Goal: Transaction & Acquisition: Purchase product/service

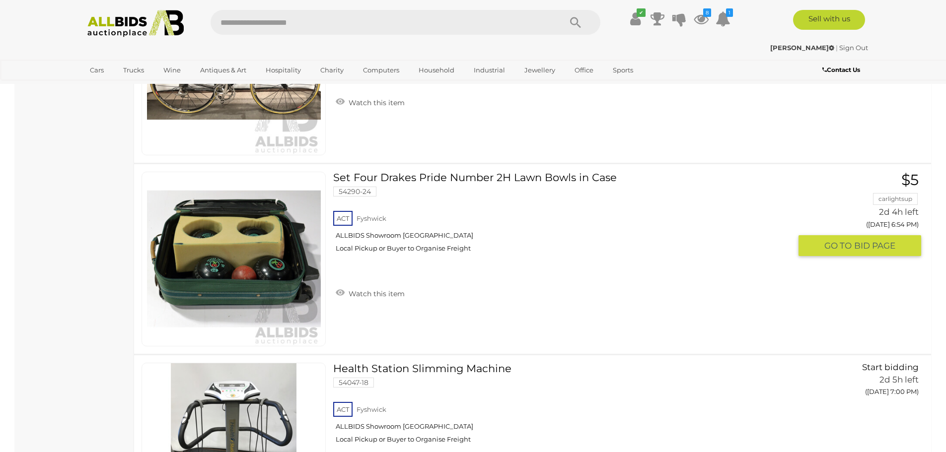
scroll to position [1787, 0]
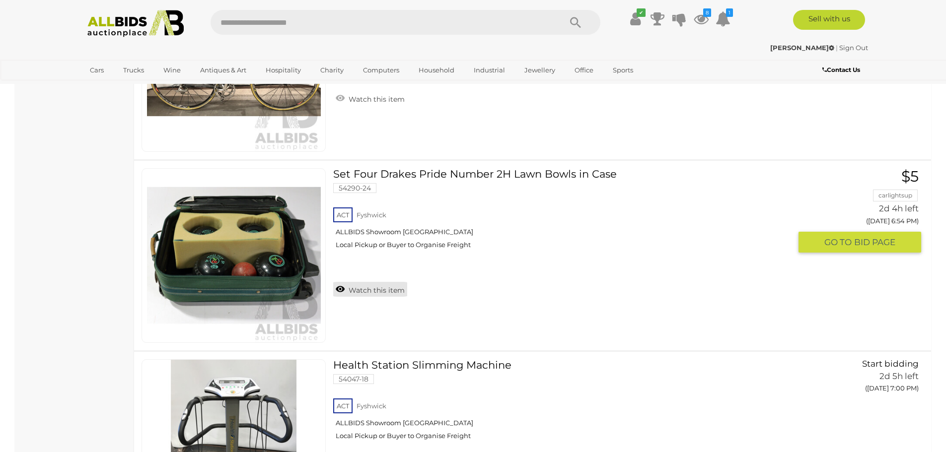
click at [377, 288] on link "Watch this item" at bounding box center [370, 289] width 74 height 15
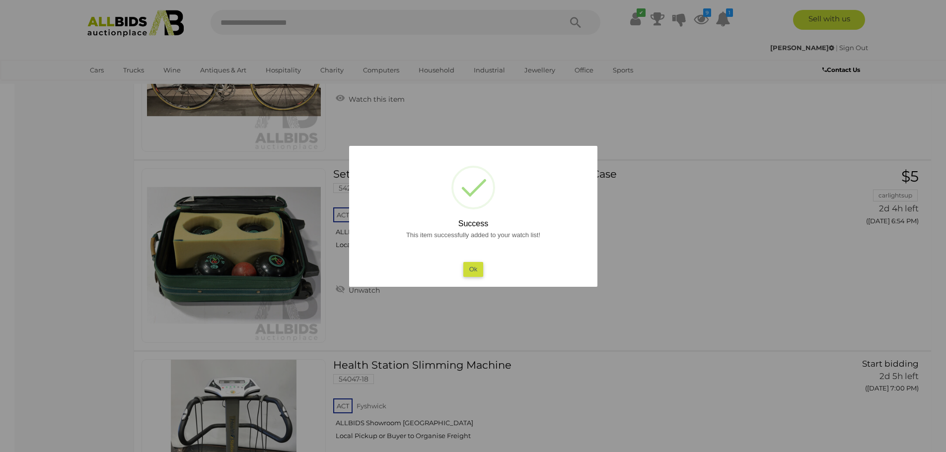
click at [478, 271] on button "Ok" at bounding box center [473, 269] width 20 height 14
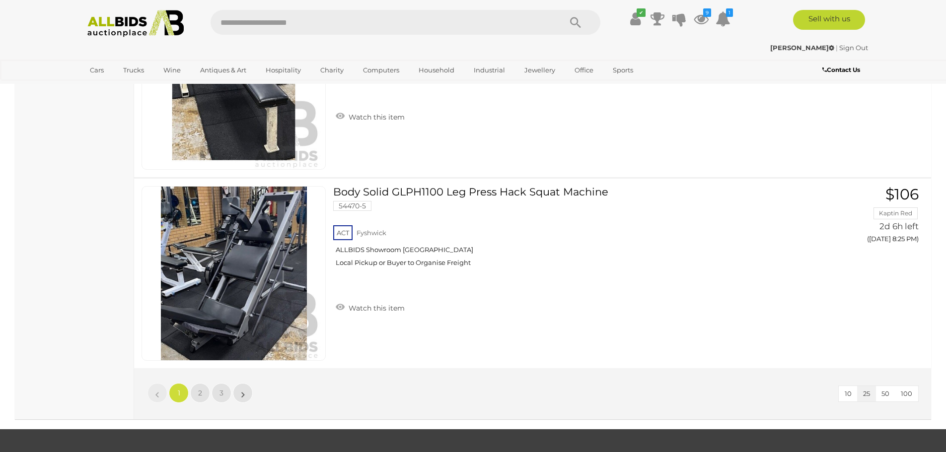
scroll to position [4666, 0]
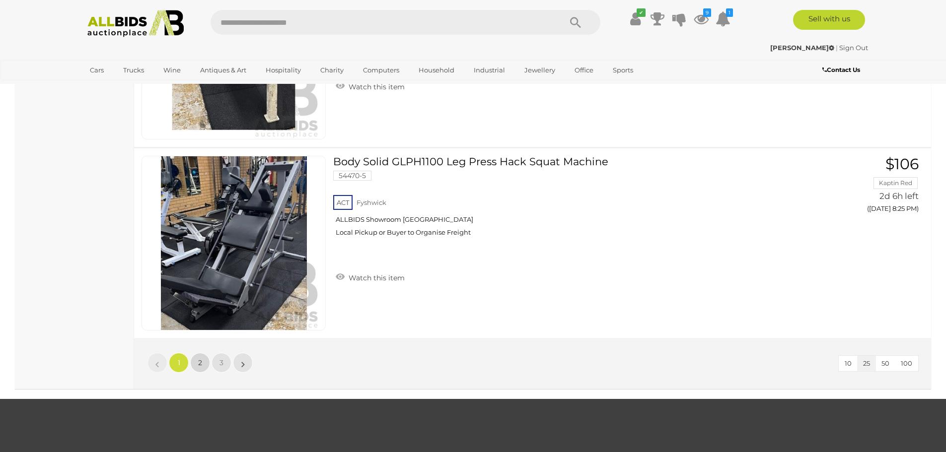
click at [201, 361] on span "2" at bounding box center [200, 362] width 4 height 9
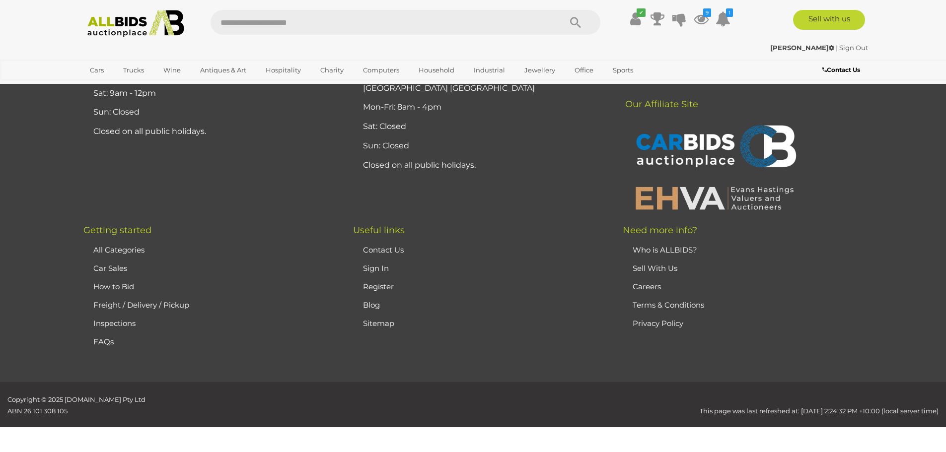
scroll to position [127, 0]
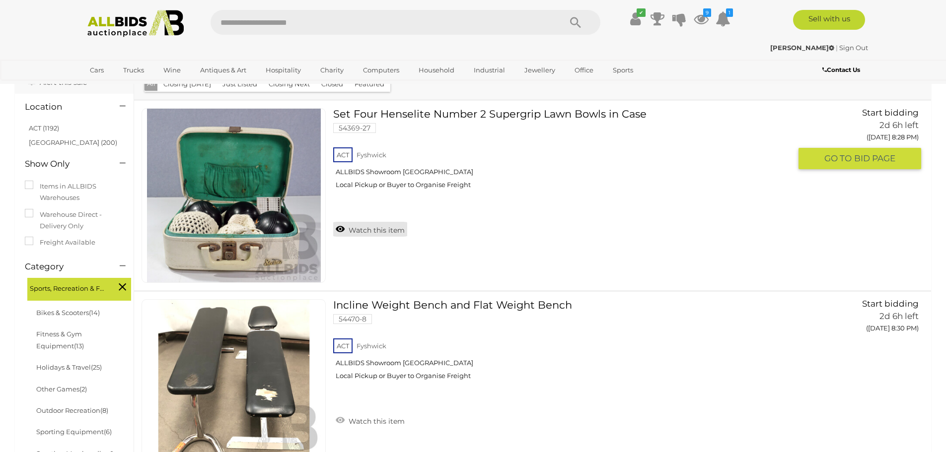
click at [378, 230] on link "Watch this item" at bounding box center [370, 229] width 74 height 15
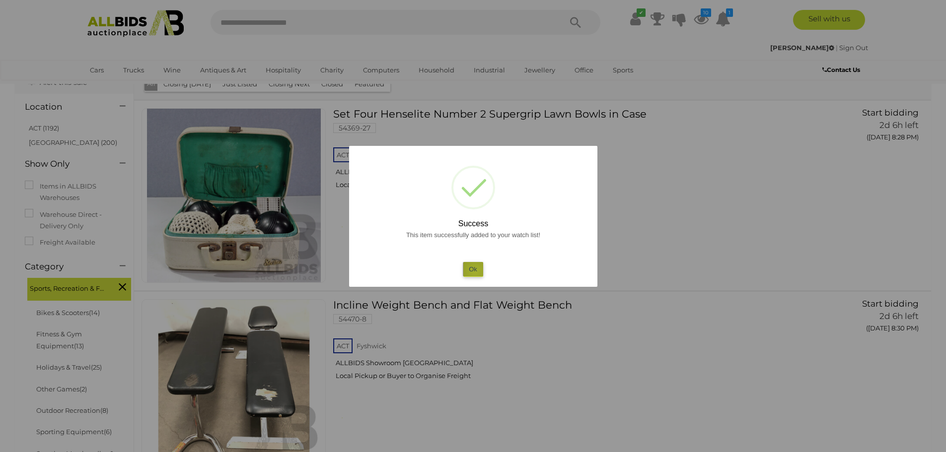
click at [475, 271] on button "Ok" at bounding box center [473, 269] width 20 height 14
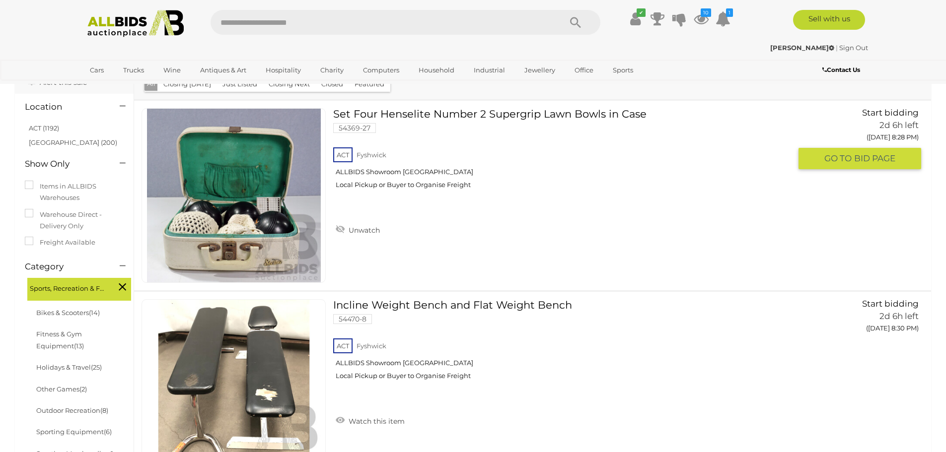
scroll to position [77, 0]
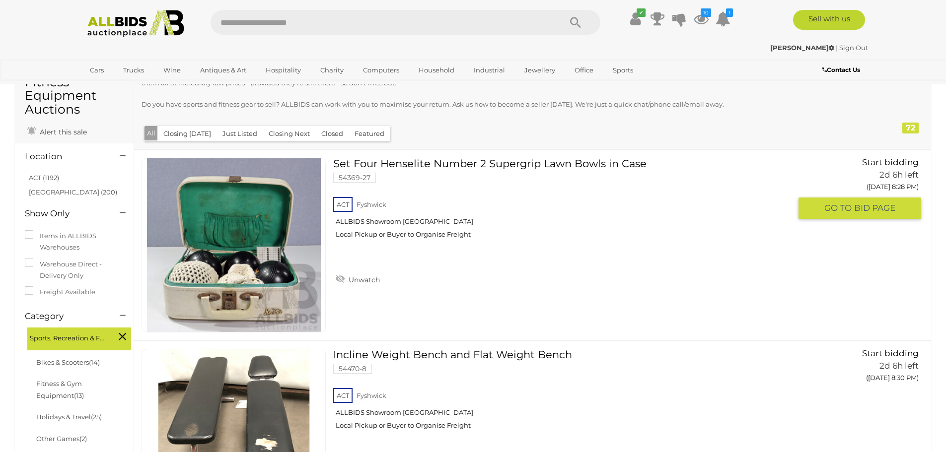
click at [253, 271] on img at bounding box center [234, 245] width 174 height 174
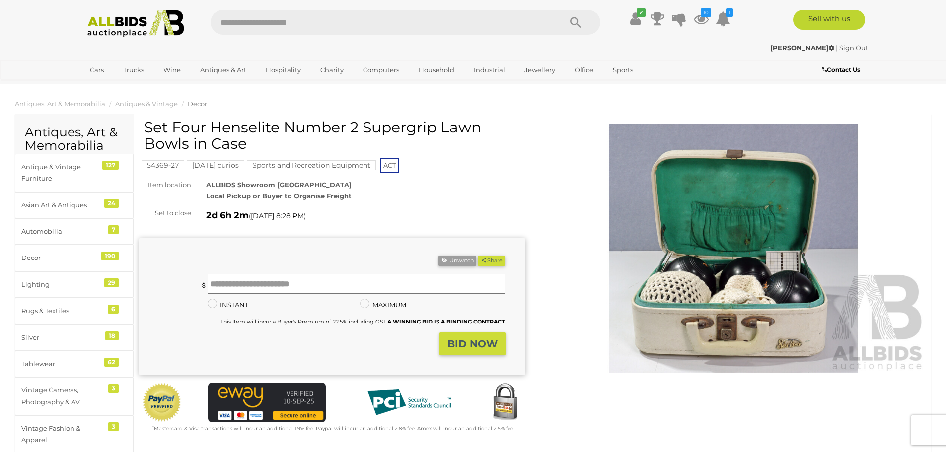
click at [718, 318] on img at bounding box center [733, 248] width 386 height 249
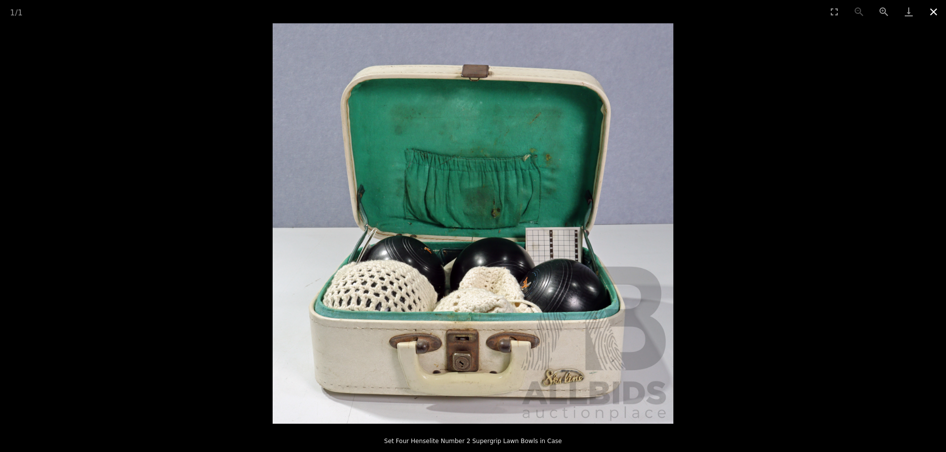
click at [934, 13] on button "Close gallery" at bounding box center [933, 11] width 25 height 23
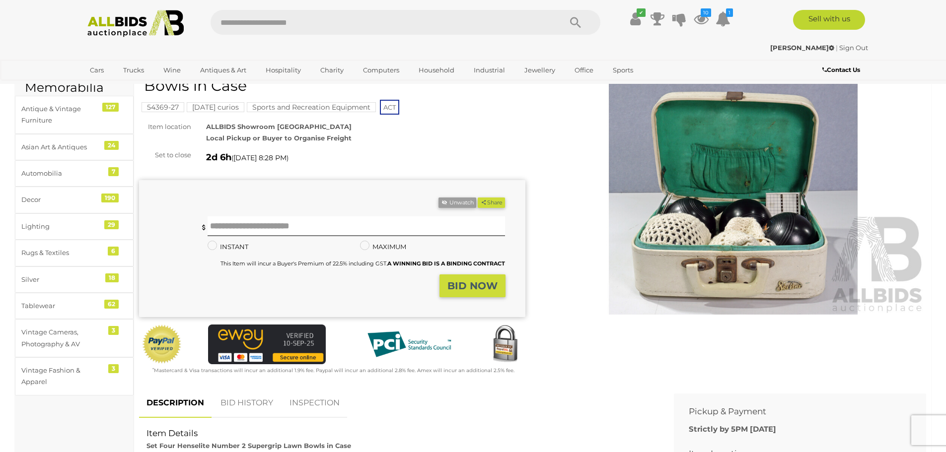
scroll to position [50, 0]
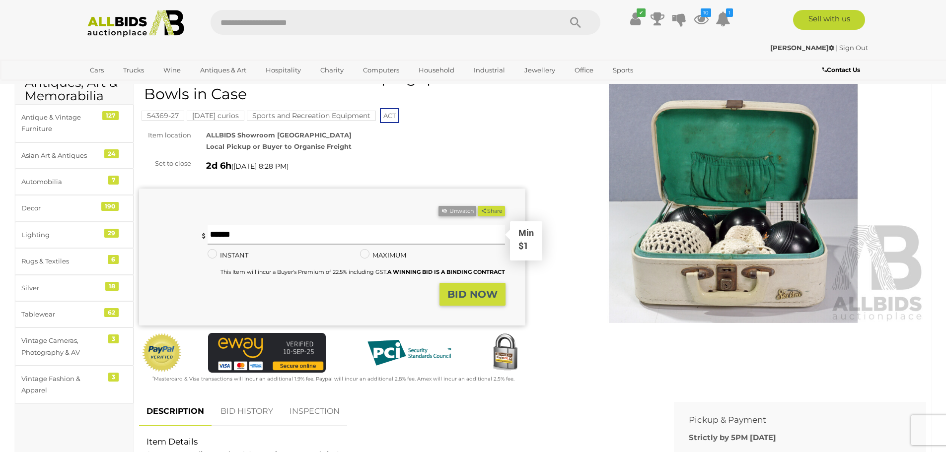
click at [228, 235] on input "text" at bounding box center [356, 235] width 298 height 20
type input "**"
click at [476, 294] on strong "BID NOW" at bounding box center [472, 294] width 50 height 12
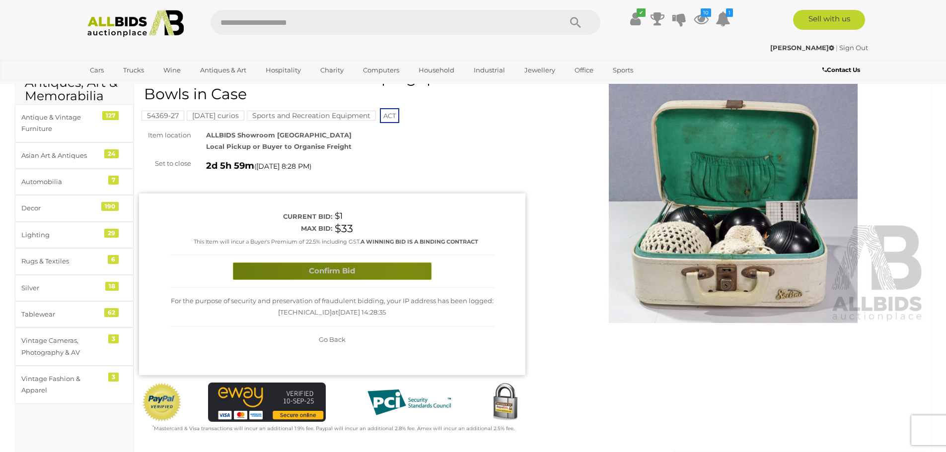
click at [404, 271] on button "Confirm Bid" at bounding box center [332, 271] width 199 height 17
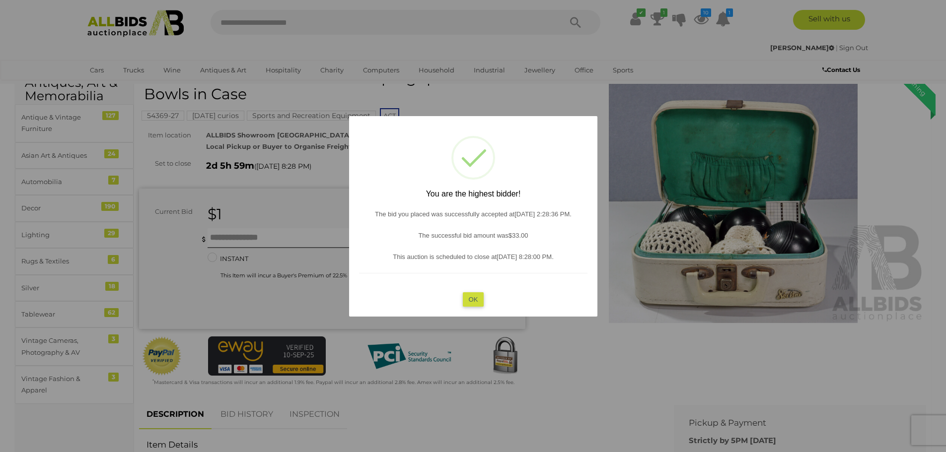
click at [477, 302] on button "OK" at bounding box center [472, 299] width 21 height 14
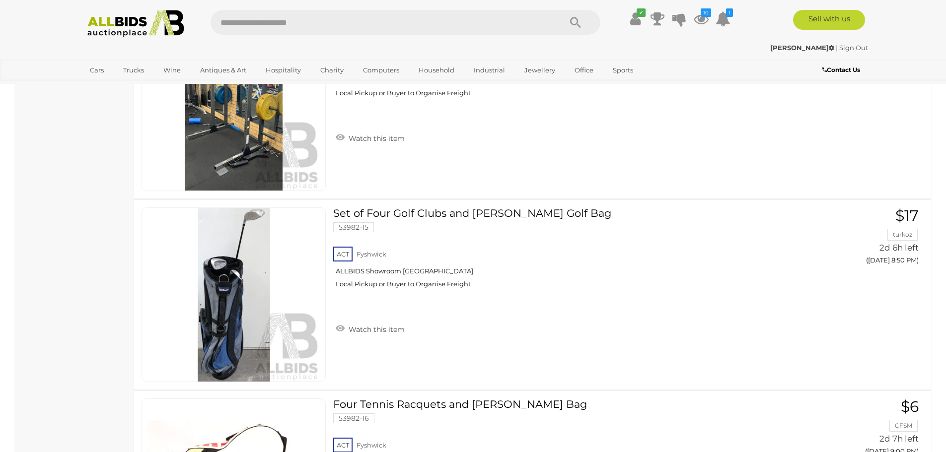
scroll to position [970, 0]
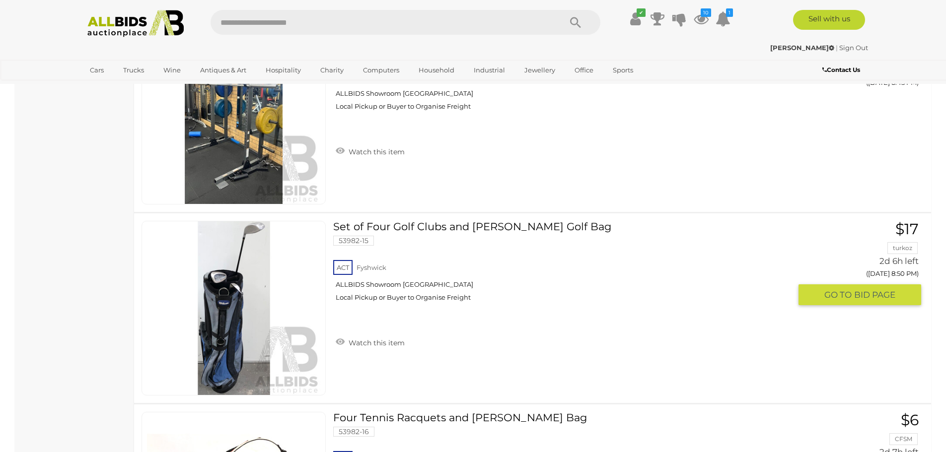
click at [226, 307] on img at bounding box center [234, 308] width 174 height 174
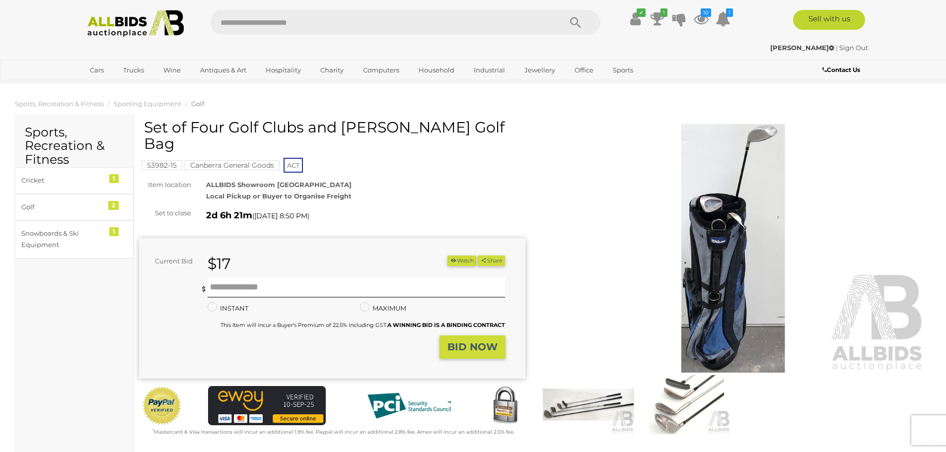
click at [679, 417] on img at bounding box center [684, 404] width 91 height 59
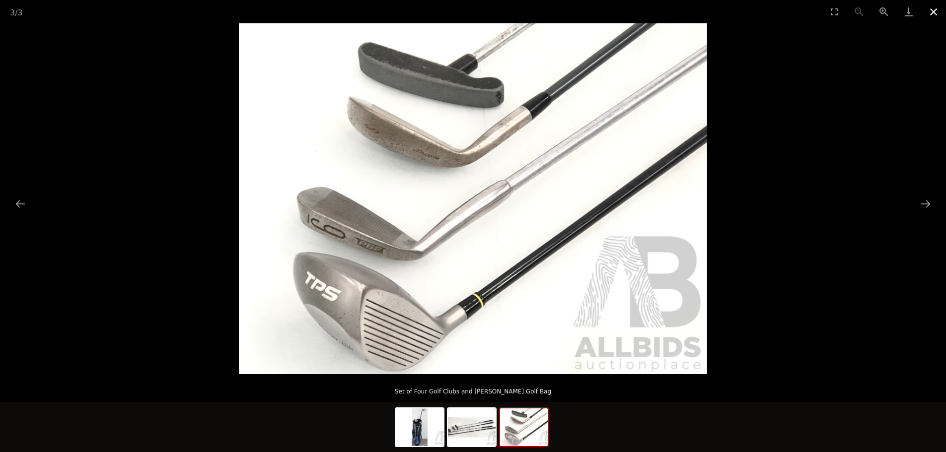
click at [934, 11] on button "Close gallery" at bounding box center [933, 11] width 25 height 23
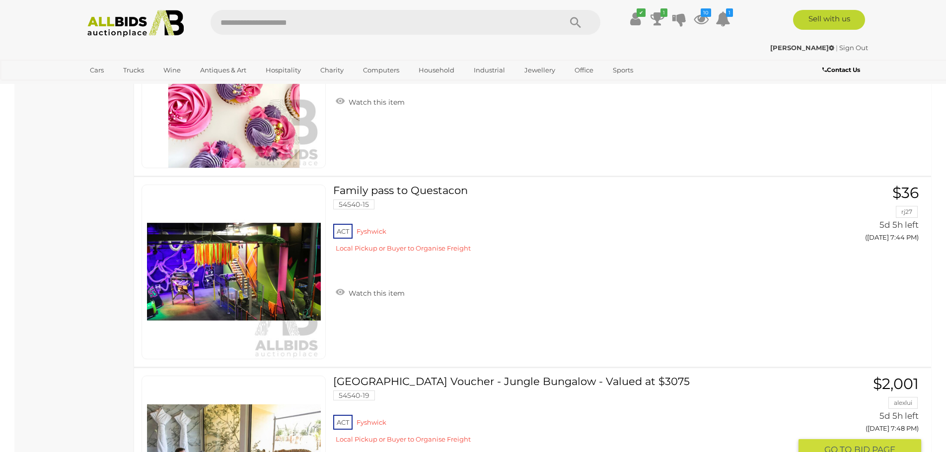
scroll to position [4670, 0]
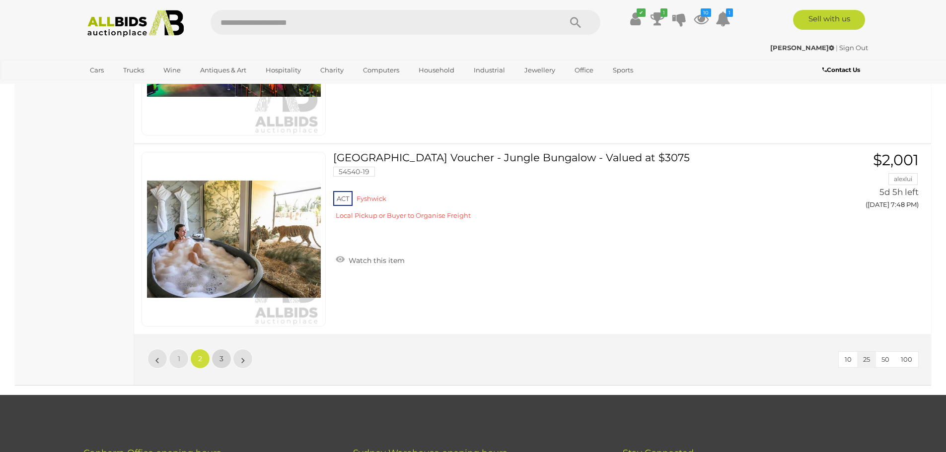
click at [220, 358] on span "3" at bounding box center [221, 358] width 4 height 9
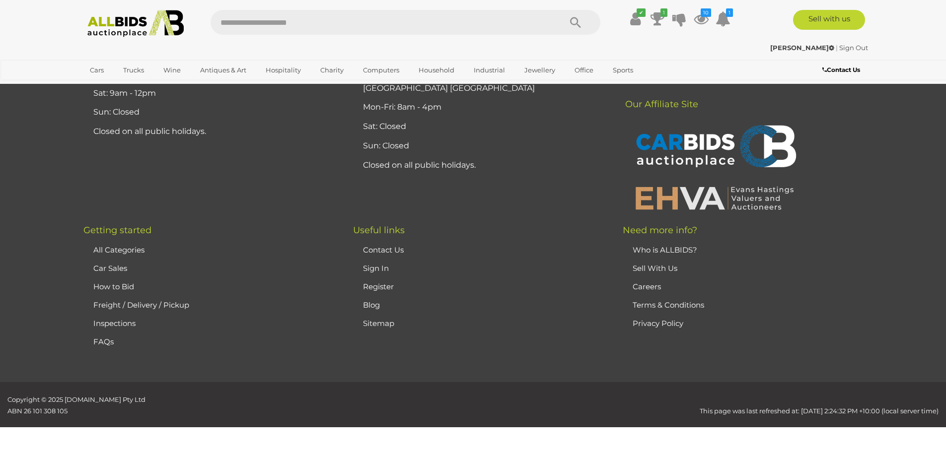
scroll to position [127, 0]
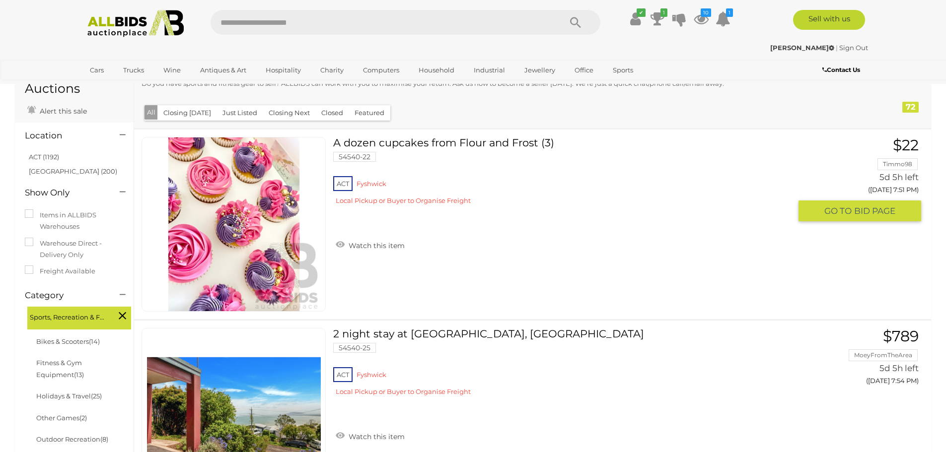
scroll to position [99, 0]
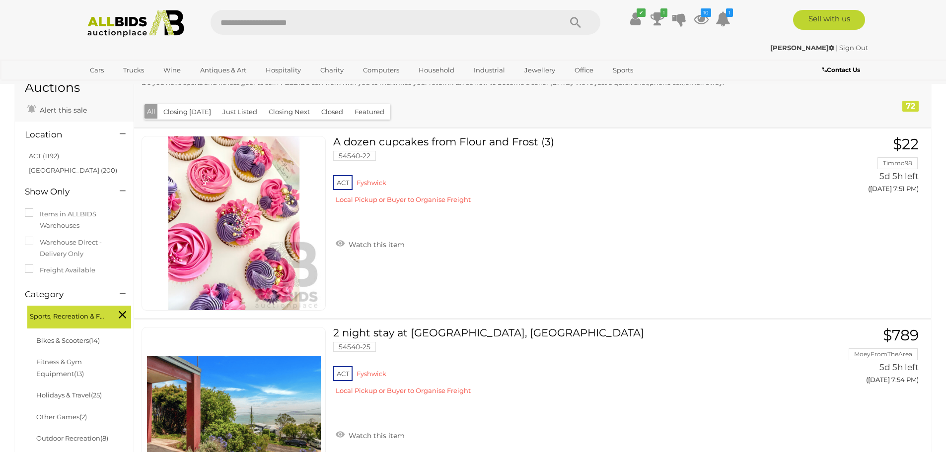
click at [330, 113] on button "Closed" at bounding box center [332, 111] width 34 height 15
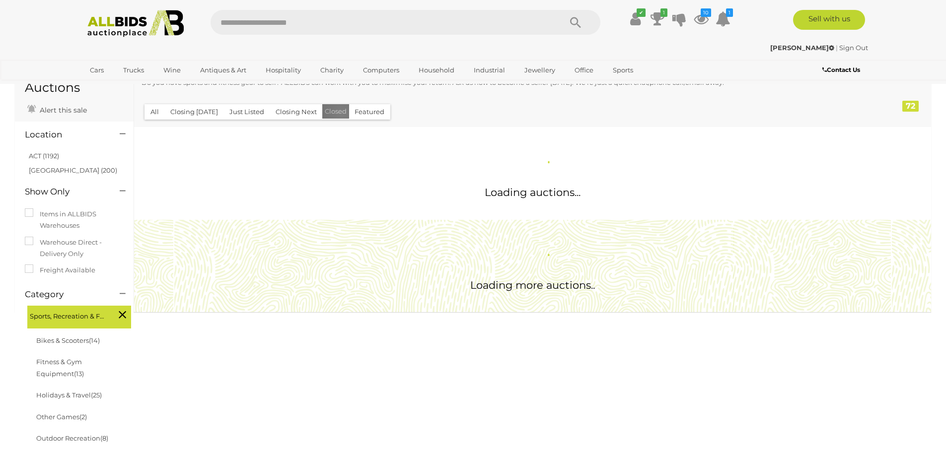
scroll to position [0, 0]
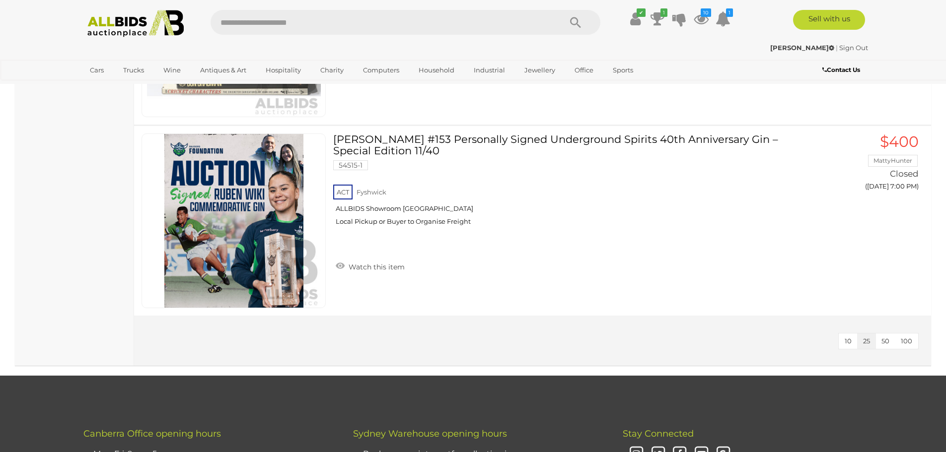
scroll to position [4120, 0]
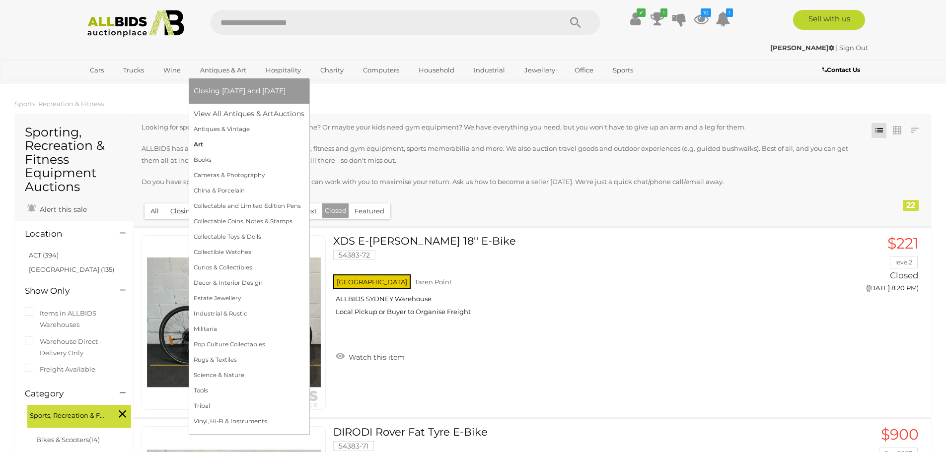
click at [199, 146] on link "Art" at bounding box center [249, 144] width 111 height 15
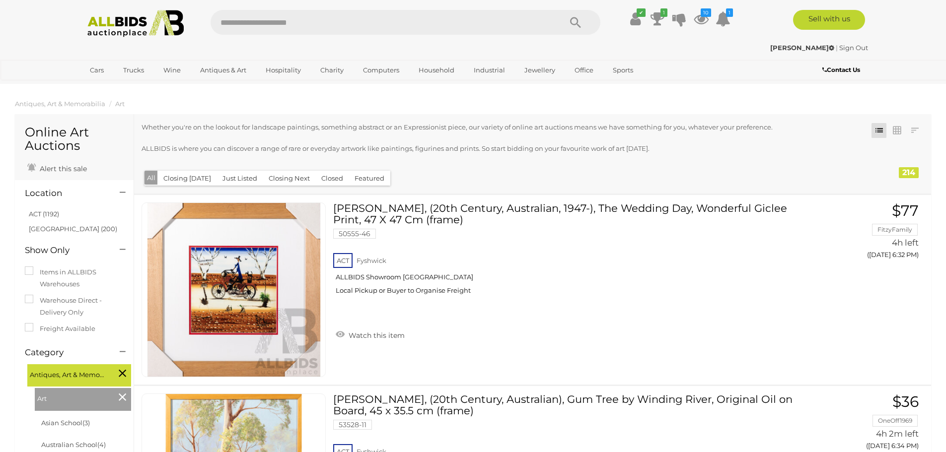
click at [325, 179] on button "Closed" at bounding box center [332, 178] width 34 height 15
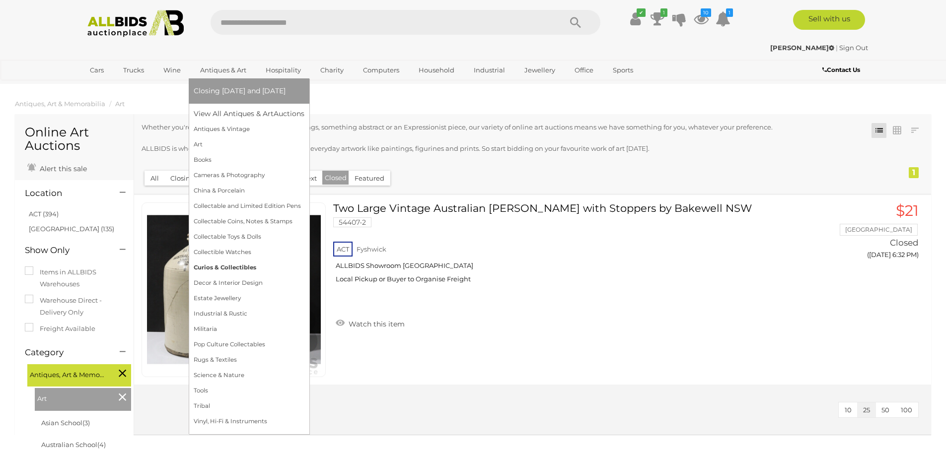
click at [225, 271] on link "Curios & Collectibles" at bounding box center [249, 267] width 111 height 15
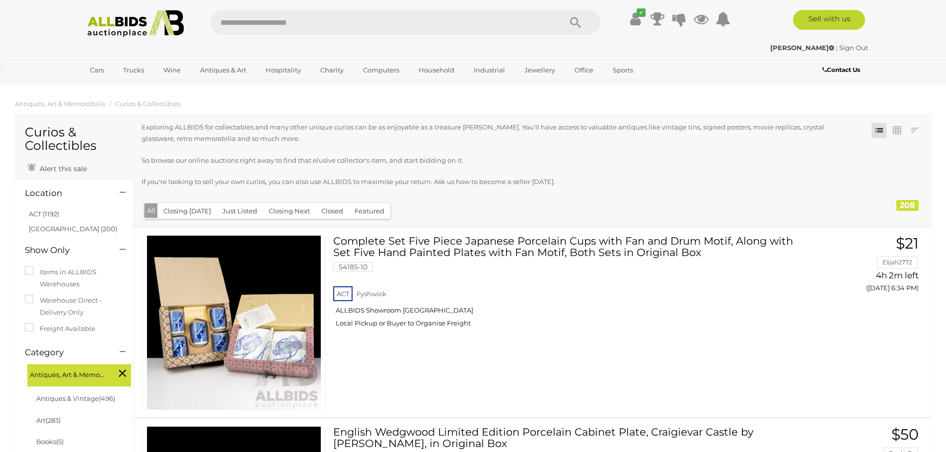
click at [320, 209] on button "Closed" at bounding box center [332, 211] width 34 height 15
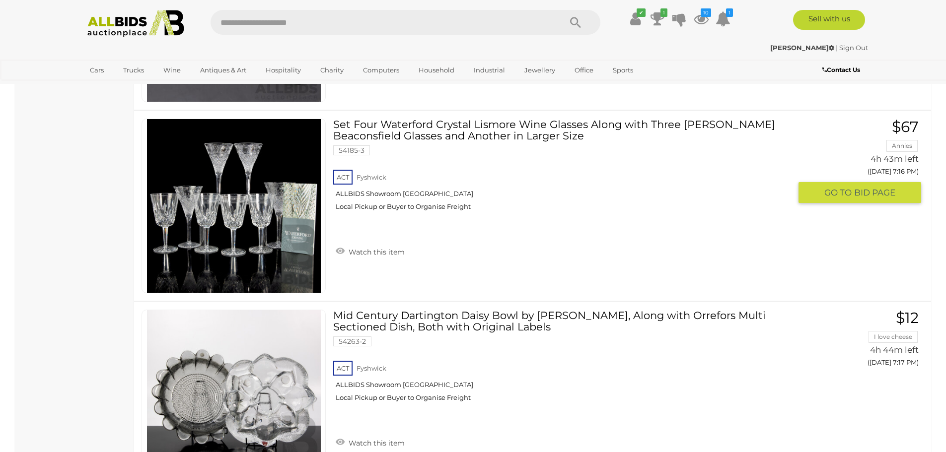
scroll to position [4666, 0]
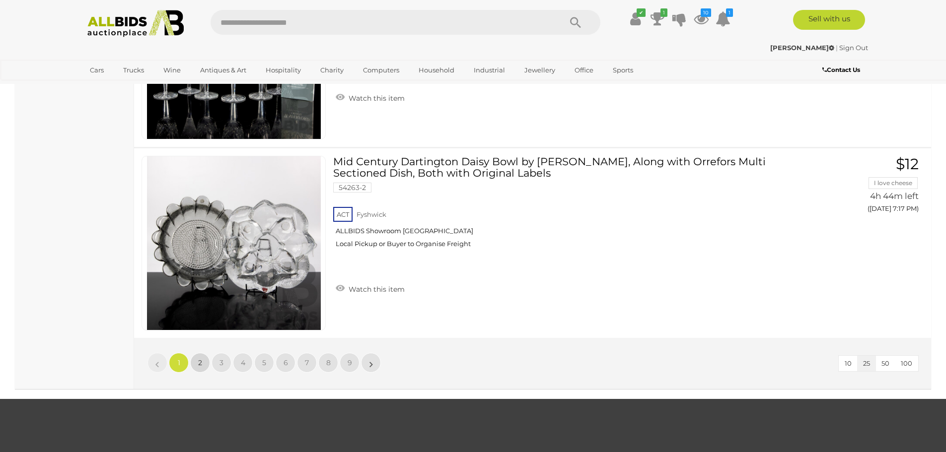
click at [199, 362] on span "2" at bounding box center [200, 362] width 4 height 9
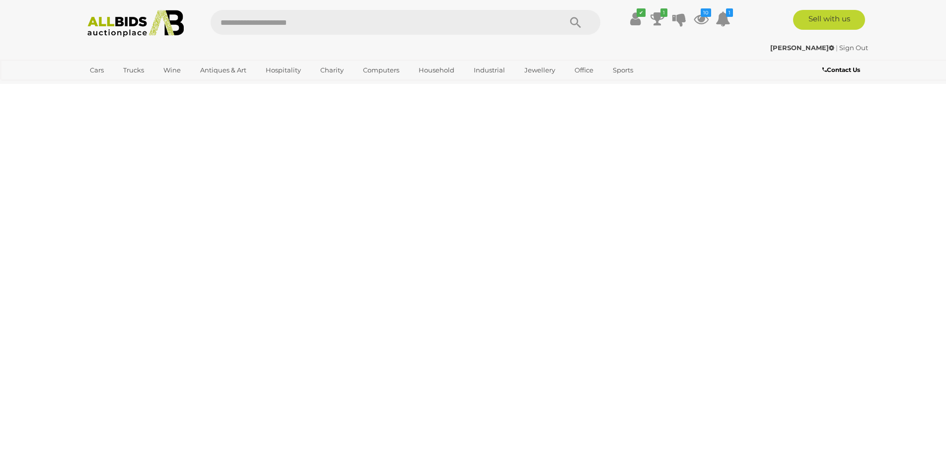
scroll to position [127, 0]
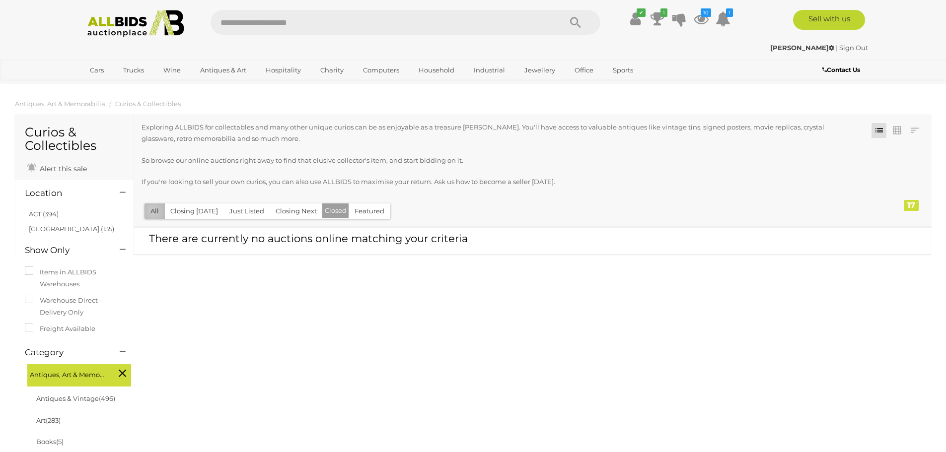
click at [153, 211] on button "All" at bounding box center [154, 211] width 20 height 15
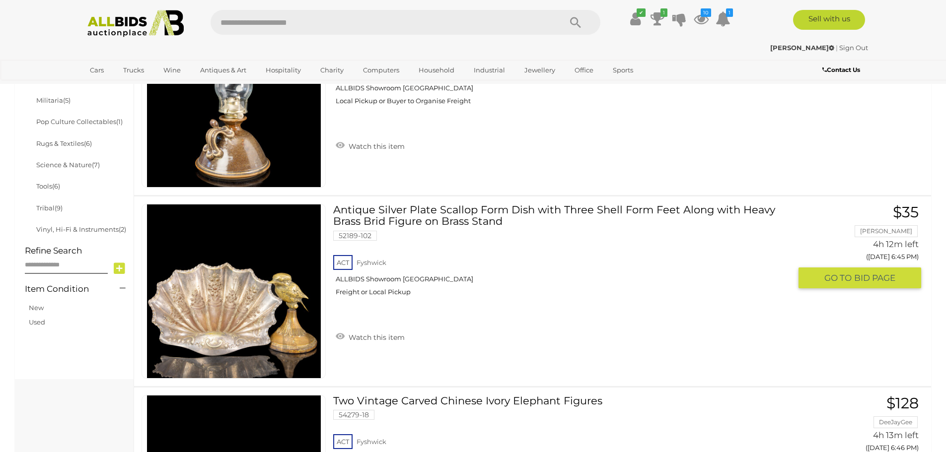
scroll to position [447, 0]
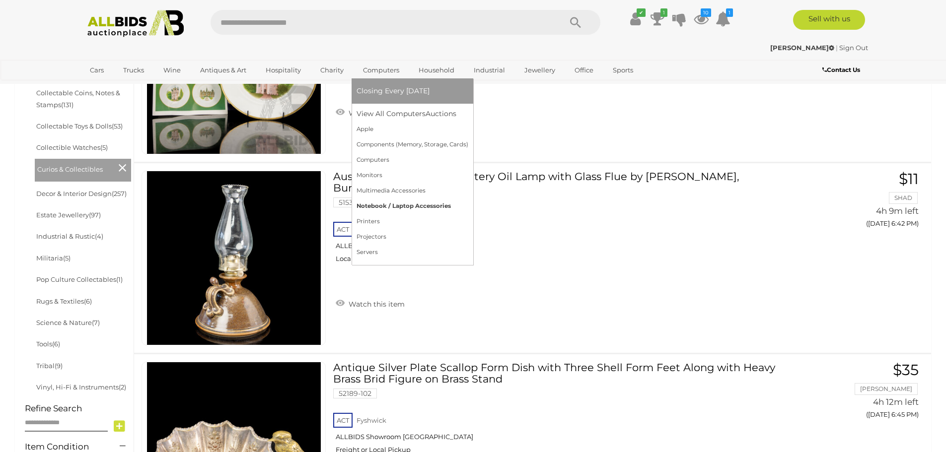
click at [391, 207] on link "Notebook / Laptop Accessories" at bounding box center [412, 206] width 112 height 15
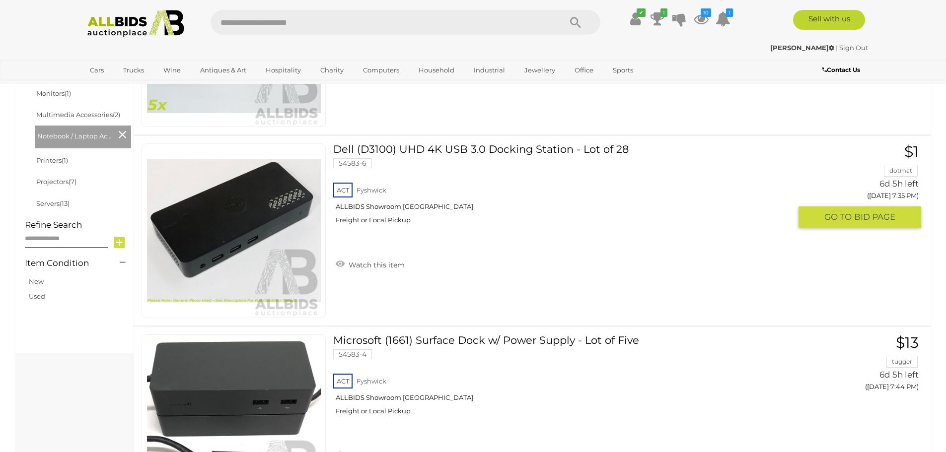
scroll to position [397, 0]
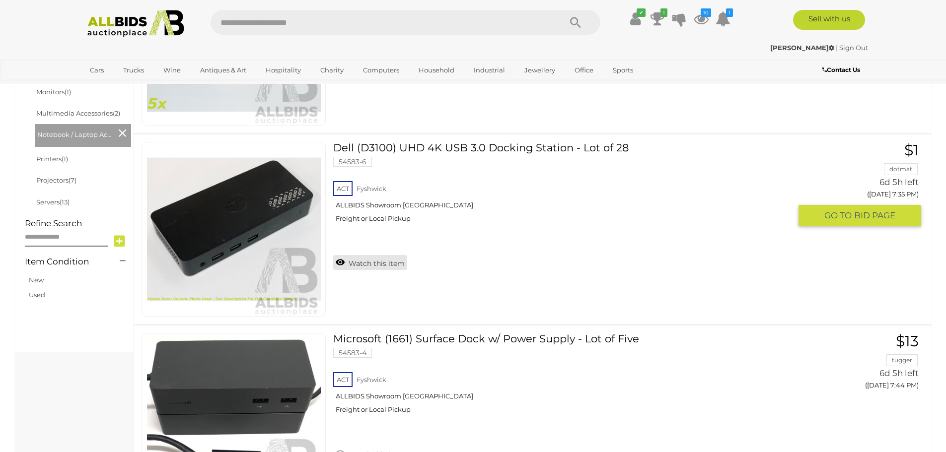
click at [365, 265] on link "Watch this item" at bounding box center [370, 262] width 74 height 15
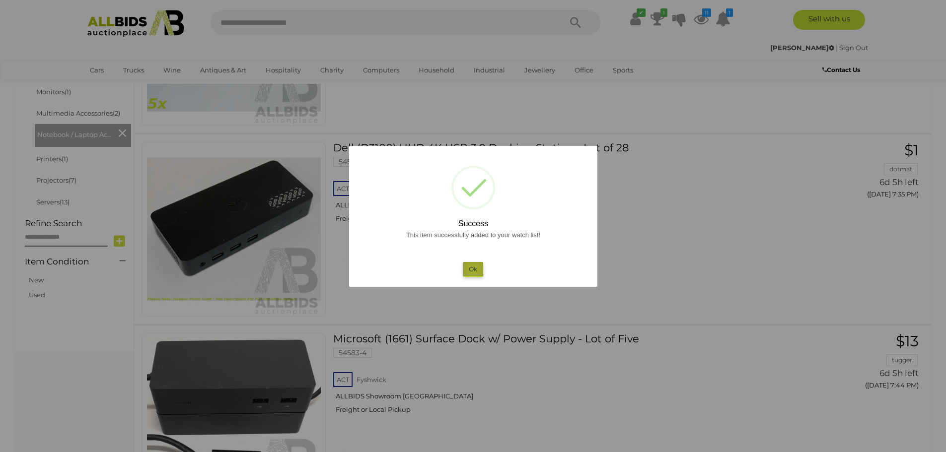
click at [473, 272] on button "Ok" at bounding box center [473, 269] width 20 height 14
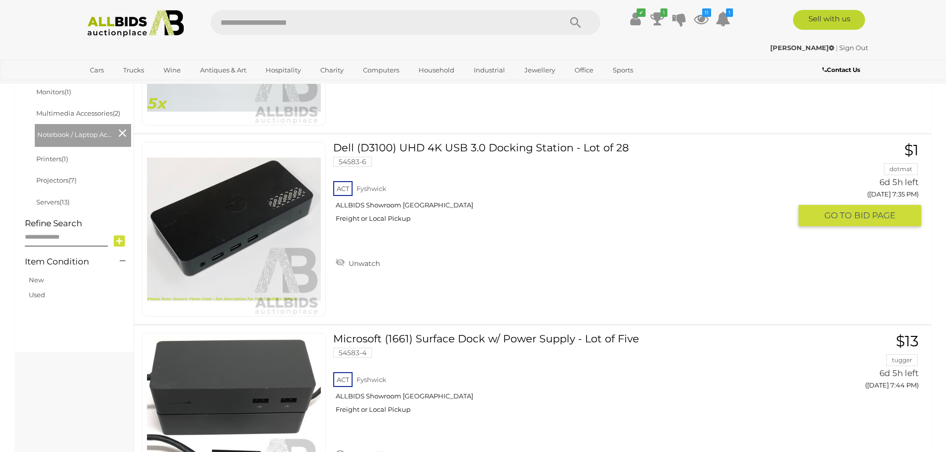
click at [211, 223] on link at bounding box center [233, 229] width 184 height 175
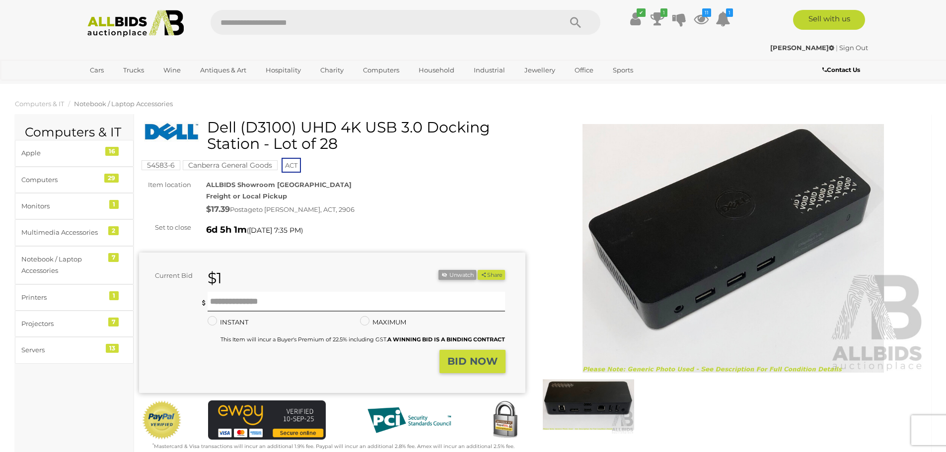
click at [591, 406] on img at bounding box center [588, 404] width 91 height 59
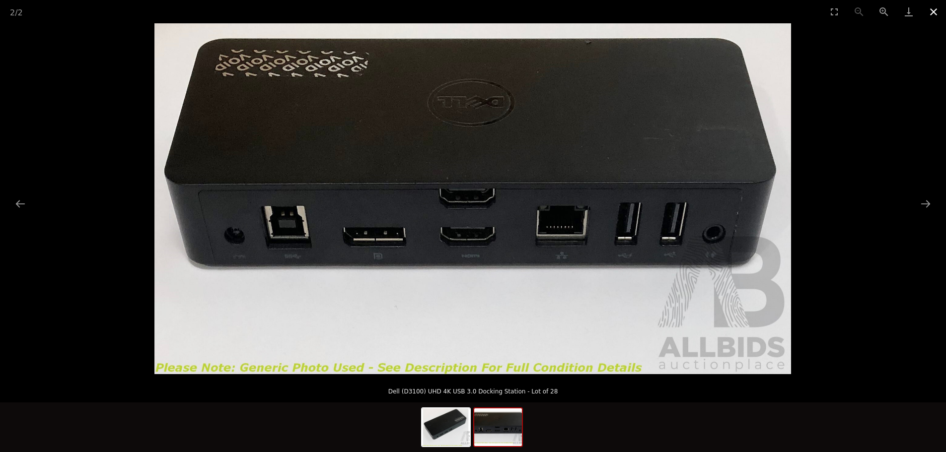
click at [935, 12] on button "Close gallery" at bounding box center [933, 11] width 25 height 23
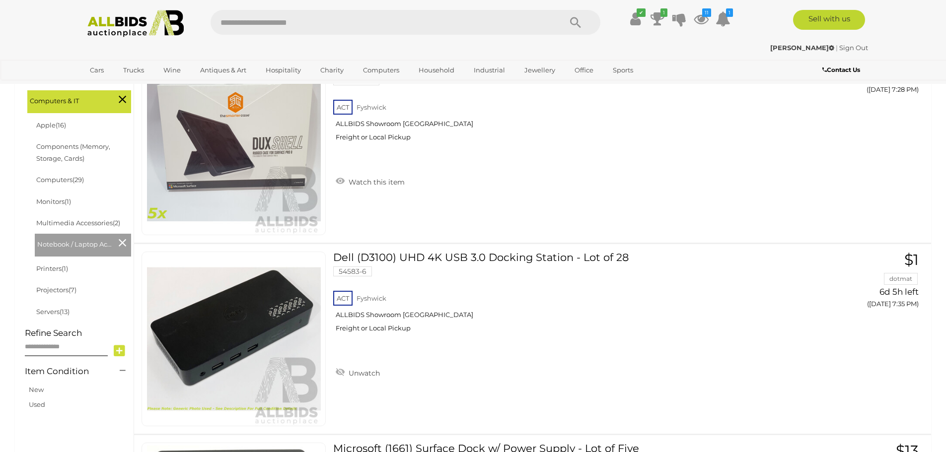
scroll to position [480, 0]
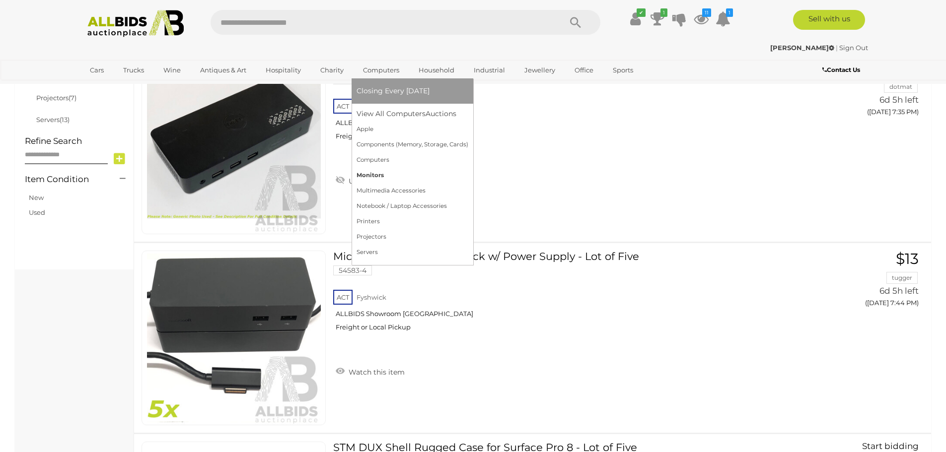
click at [368, 177] on link "Monitors" at bounding box center [412, 175] width 112 height 15
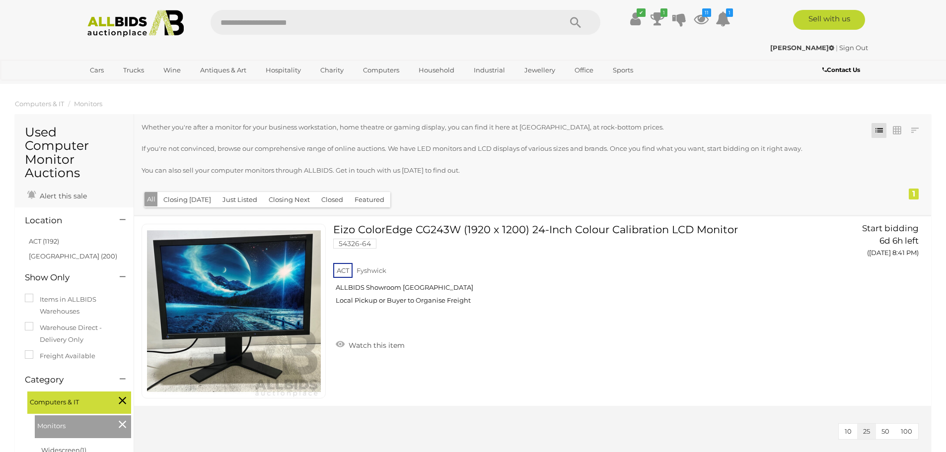
click at [324, 201] on button "Closed" at bounding box center [332, 199] width 34 height 15
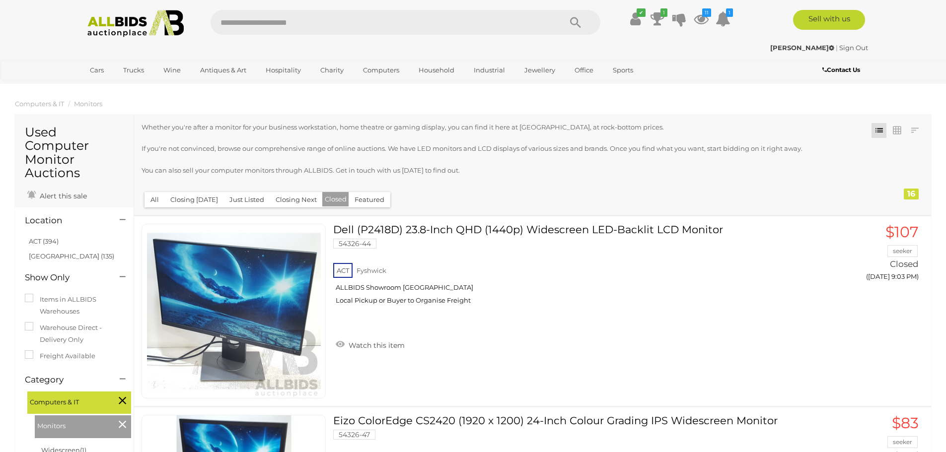
click at [148, 202] on button "All" at bounding box center [154, 199] width 20 height 15
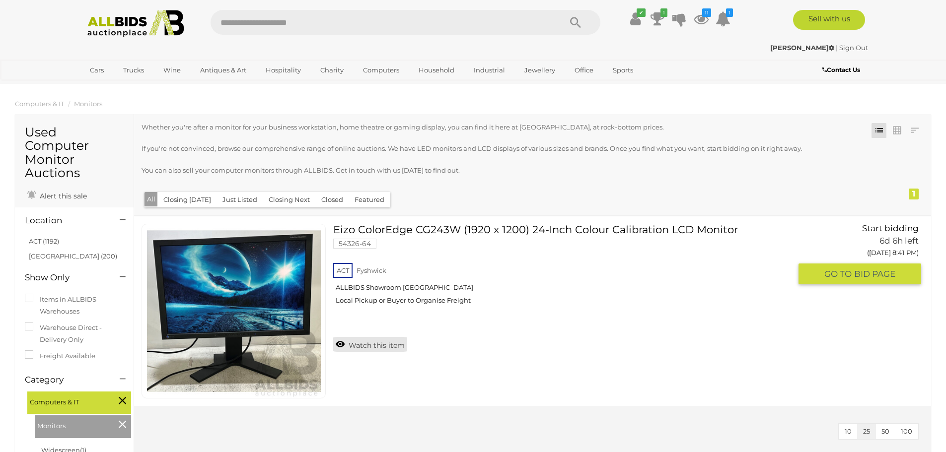
click at [383, 346] on link "Watch this item" at bounding box center [370, 344] width 74 height 15
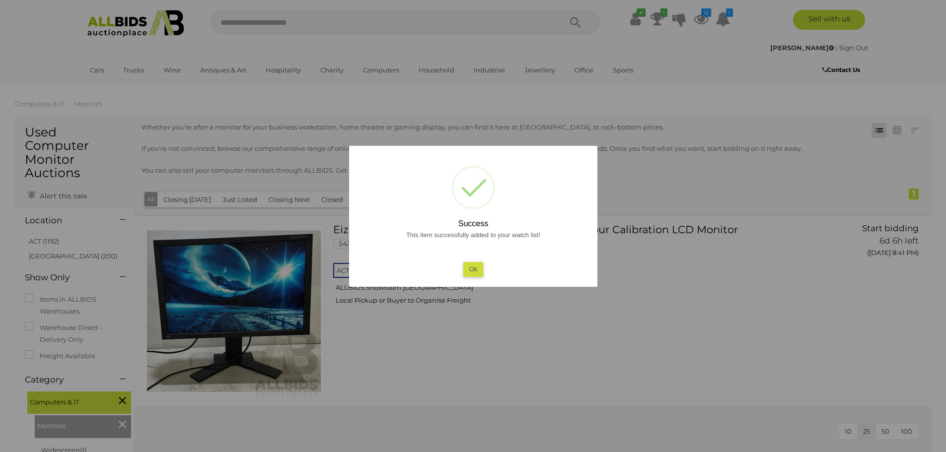
click at [474, 266] on button "Ok" at bounding box center [473, 269] width 20 height 14
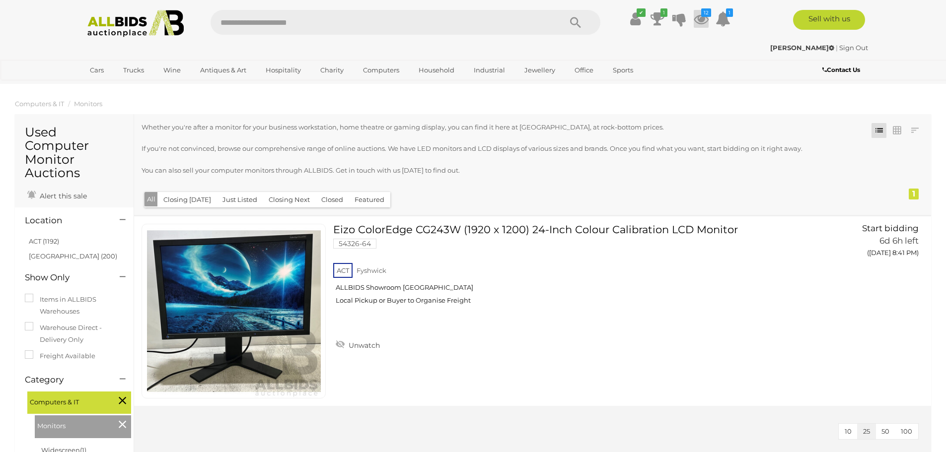
click at [704, 20] on icon at bounding box center [700, 19] width 15 height 18
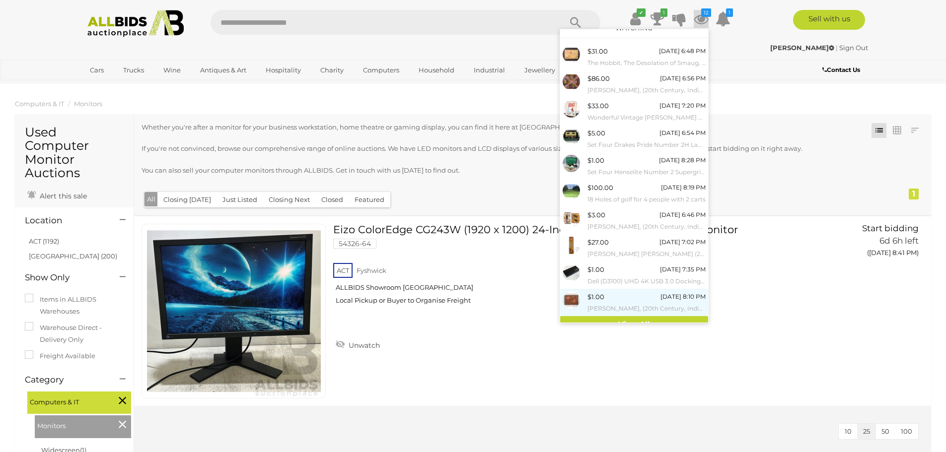
scroll to position [23, 0]
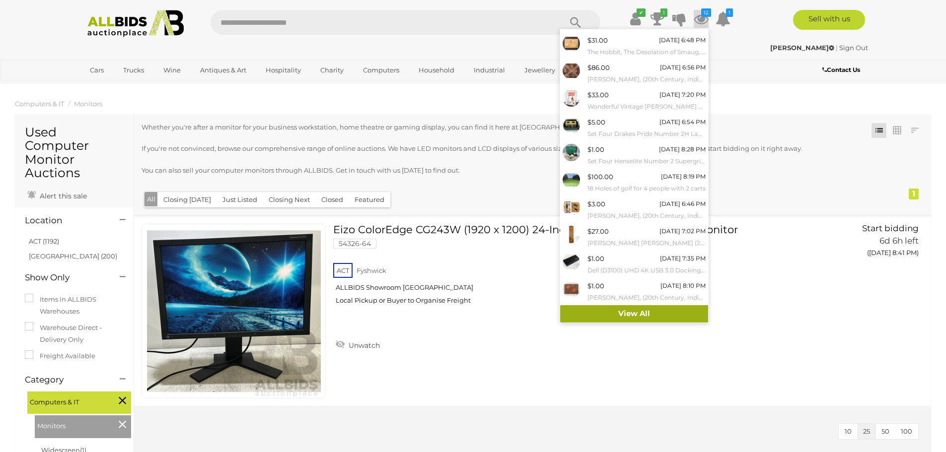
click at [634, 313] on link "View All" at bounding box center [634, 313] width 148 height 17
